Goal: Download file/media

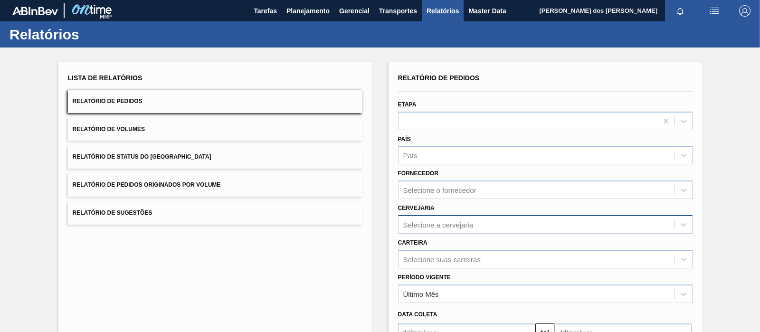
scroll to position [106, 0]
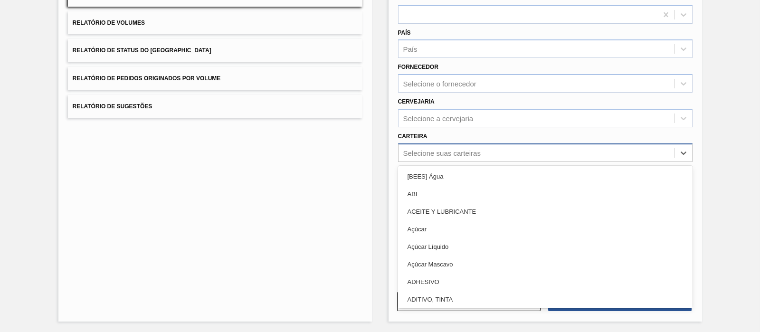
click at [437, 152] on div "Selecione suas carteiras" at bounding box center [441, 153] width 77 height 8
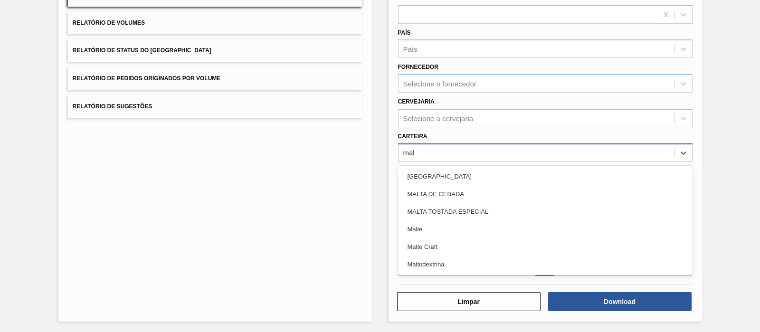
type input "malt"
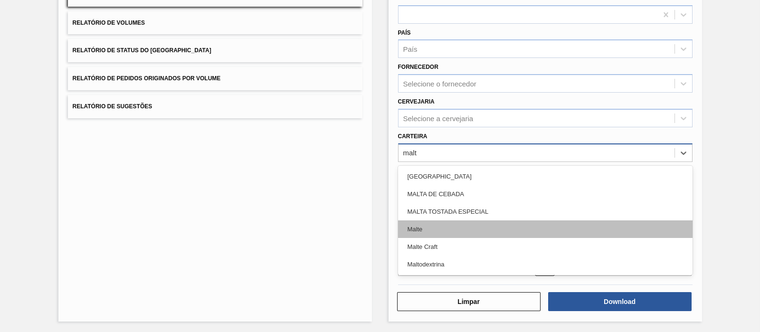
click at [426, 222] on div "Malte" at bounding box center [545, 229] width 295 height 18
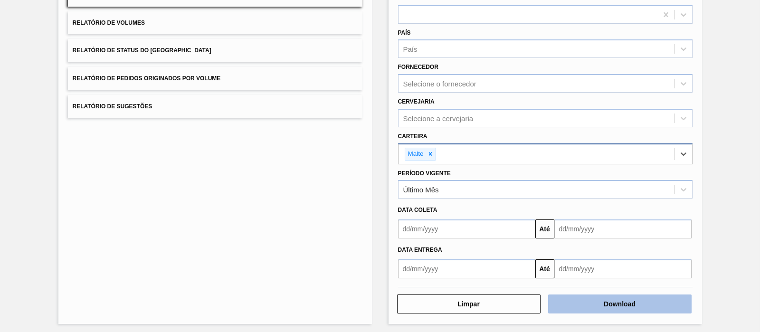
click at [591, 296] on button "Download" at bounding box center [619, 304] width 143 height 19
